Goal: Task Accomplishment & Management: Manage account settings

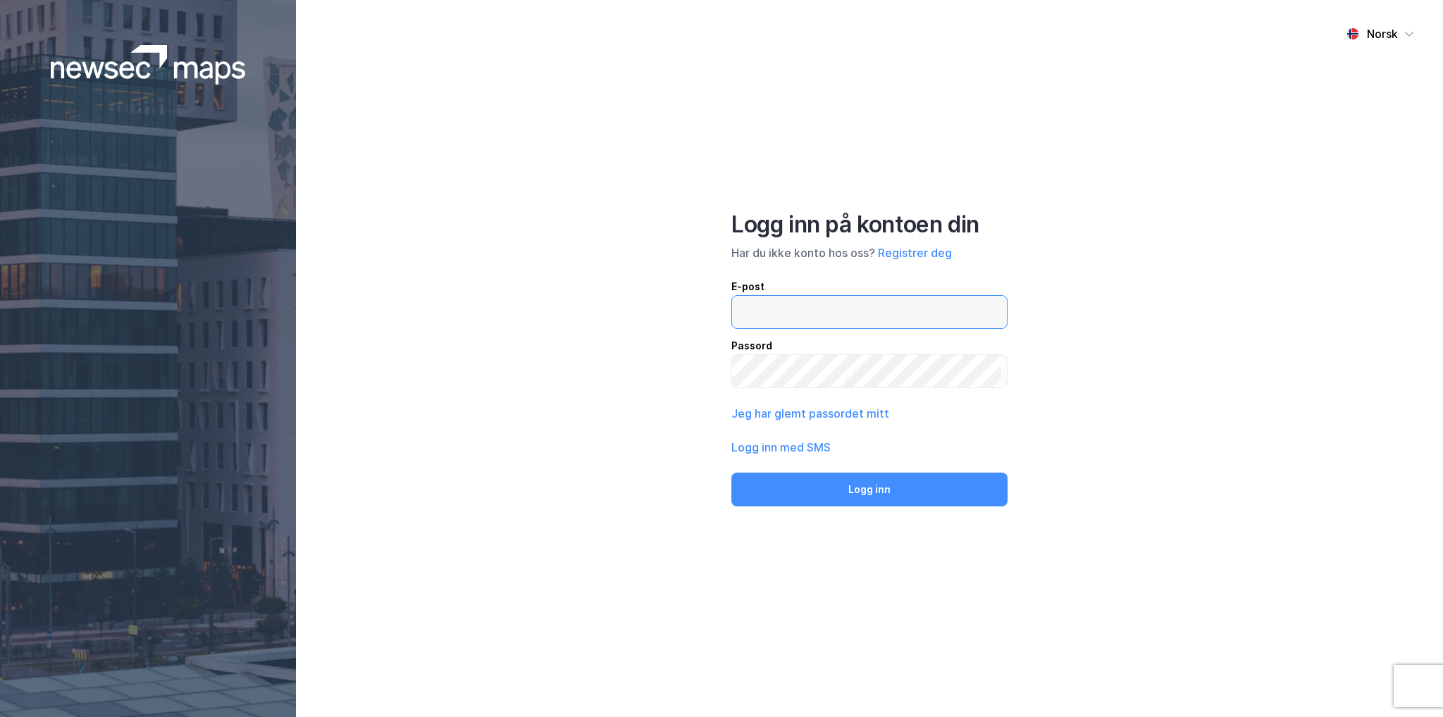
click at [798, 307] on input "email" at bounding box center [866, 312] width 269 height 32
type input "[PERSON_NAME][EMAIL_ADDRESS][DOMAIN_NAME]"
click at [732, 473] on button "Logg inn" at bounding box center [870, 490] width 276 height 34
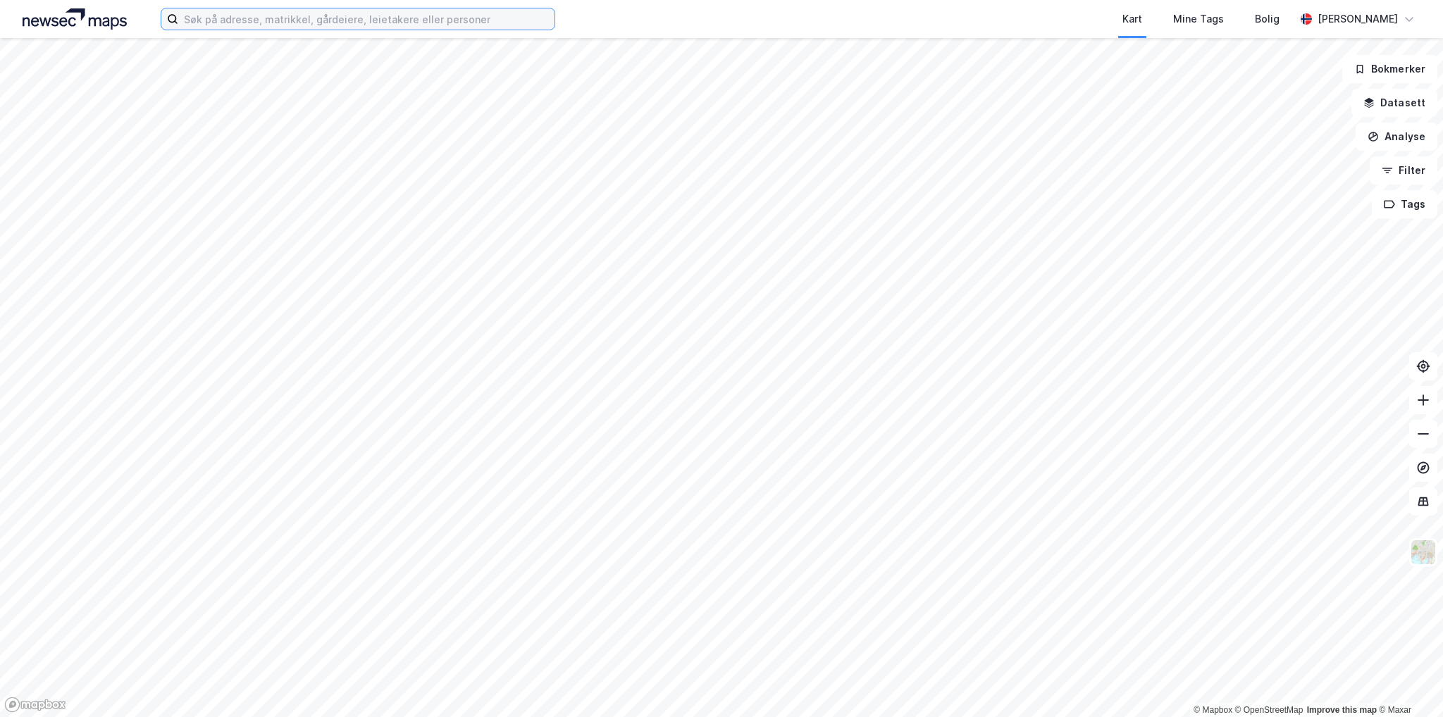
click at [381, 20] on input at bounding box center [366, 18] width 376 height 21
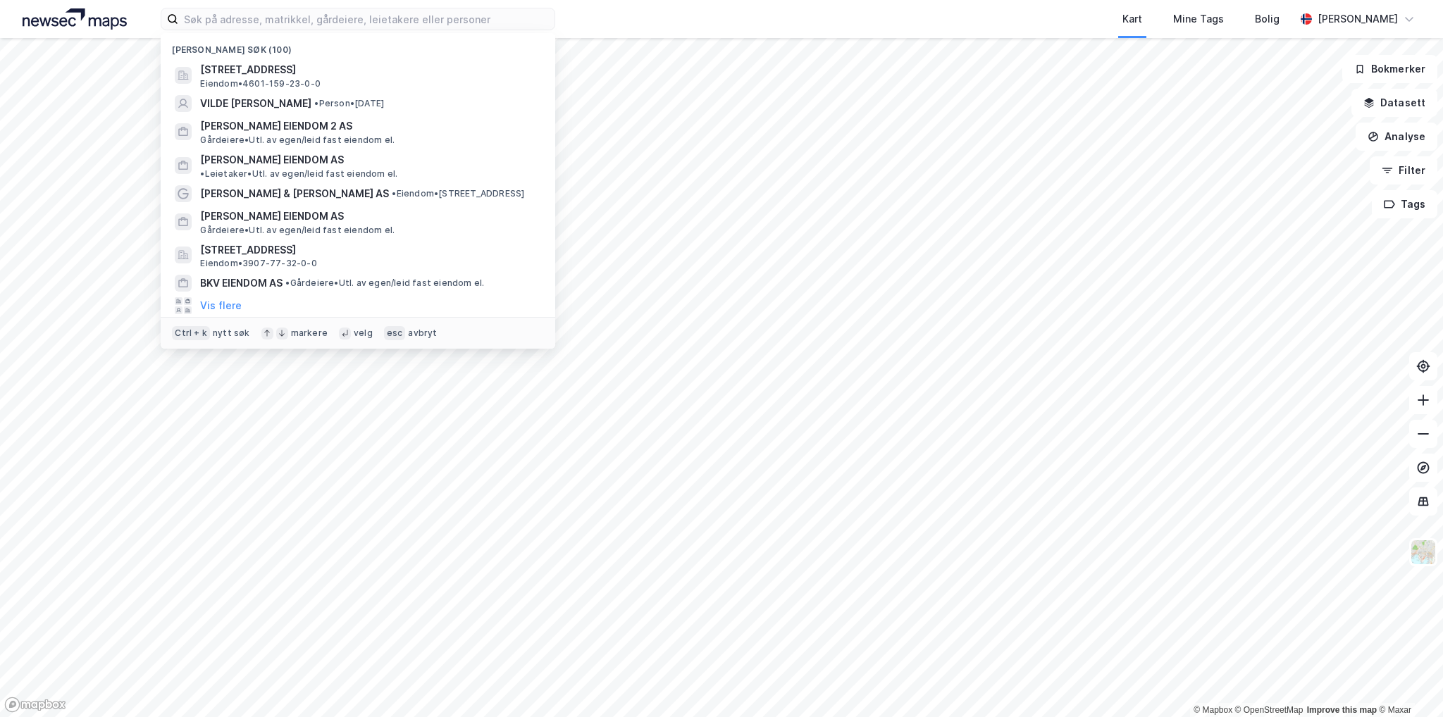
click at [658, 12] on div "Kart Mine Tags Bolig" at bounding box center [959, 19] width 672 height 38
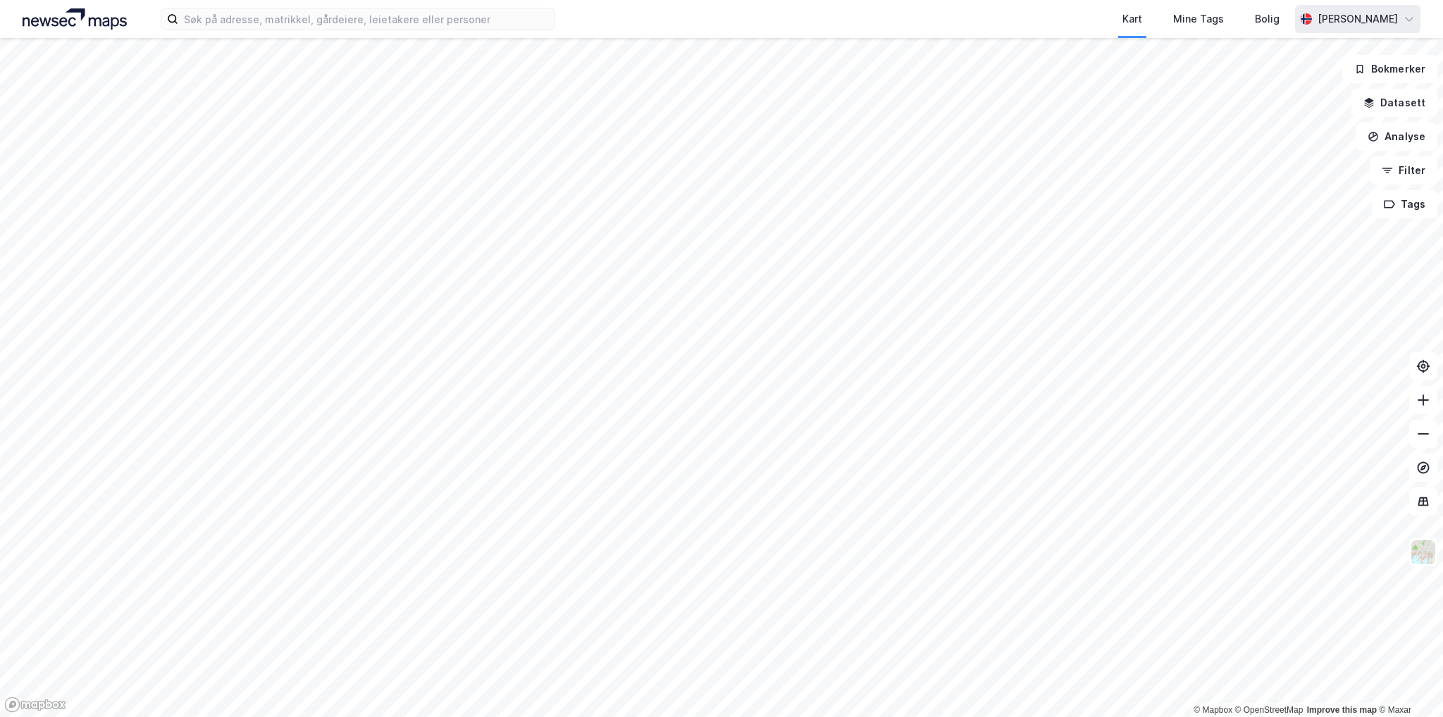
click at [1407, 11] on div "[PERSON_NAME]" at bounding box center [1357, 19] width 125 height 28
click at [1321, 86] on div "Logg ut" at bounding box center [1328, 87] width 183 height 34
